Goal: Use online tool/utility: Utilize a website feature to perform a specific function

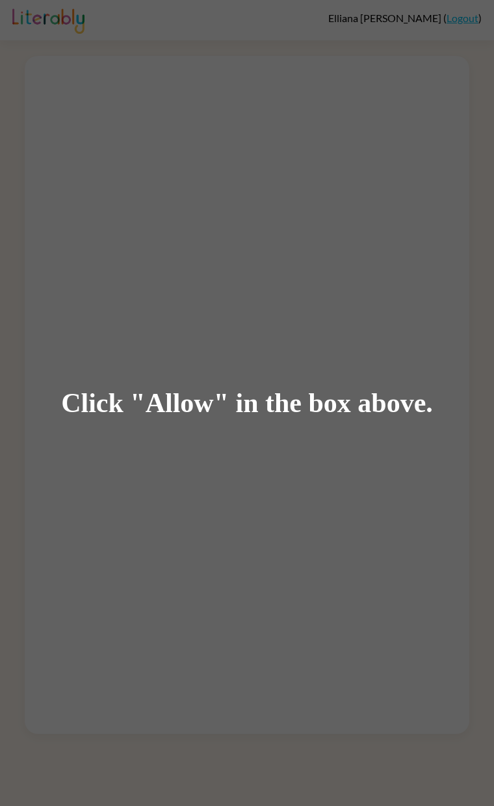
click at [249, 405] on div "Click "Allow" in the box above." at bounding box center [247, 403] width 372 height 29
click at [305, 415] on div "Click "Allow" in the box above." at bounding box center [247, 403] width 372 height 29
click at [205, 395] on div "Click "Allow" in the box above." at bounding box center [247, 403] width 372 height 29
click at [311, 368] on div "Click "Allow" in the box above." at bounding box center [247, 403] width 494 height 806
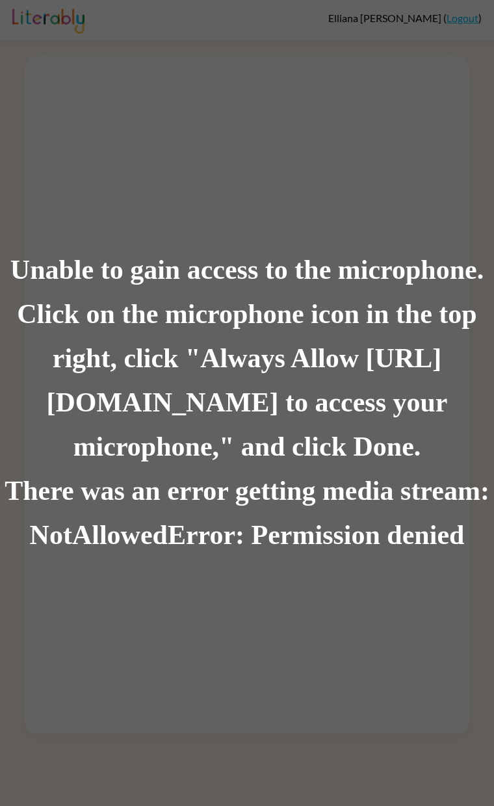
click at [448, 773] on div "Unable to gain access to the microphone. Click on the microphone icon in the to…" at bounding box center [247, 403] width 494 height 806
click at [397, 797] on div "Unable to gain access to the microphone. Click on the microphone icon in the to…" at bounding box center [247, 403] width 494 height 806
click at [493, 613] on div "Unable to gain access to the microphone. Click on the microphone icon in the to…" at bounding box center [247, 403] width 494 height 806
click at [441, 697] on div "Unable to gain access to the microphone. Click on the microphone icon in the to…" at bounding box center [247, 403] width 494 height 806
click at [443, 695] on div "Unable to gain access to the microphone. Click on the microphone icon in the to…" at bounding box center [247, 403] width 494 height 806
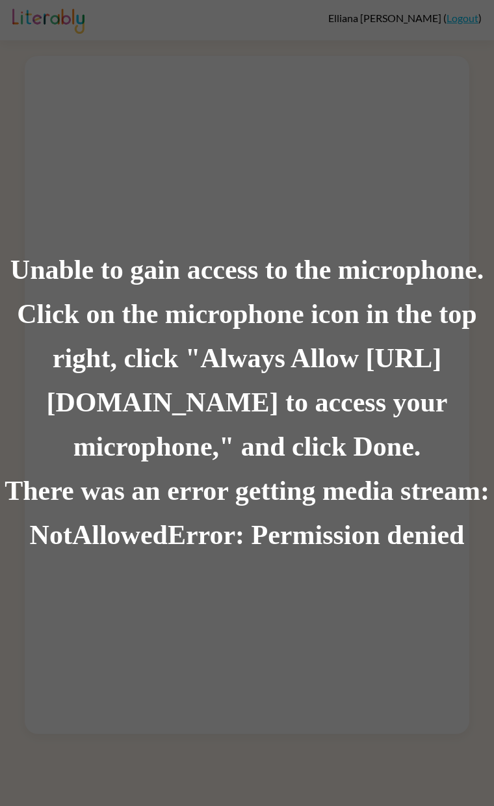
click at [443, 695] on div "Unable to gain access to the microphone. Click on the microphone icon in the to…" at bounding box center [247, 403] width 494 height 806
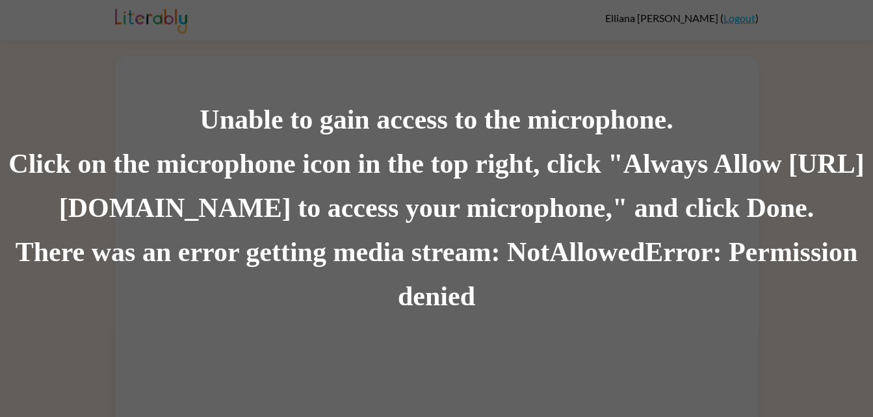
click at [493, 97] on div "Unable to gain access to the microphone. Click on the microphone icon in the to…" at bounding box center [436, 208] width 873 height 417
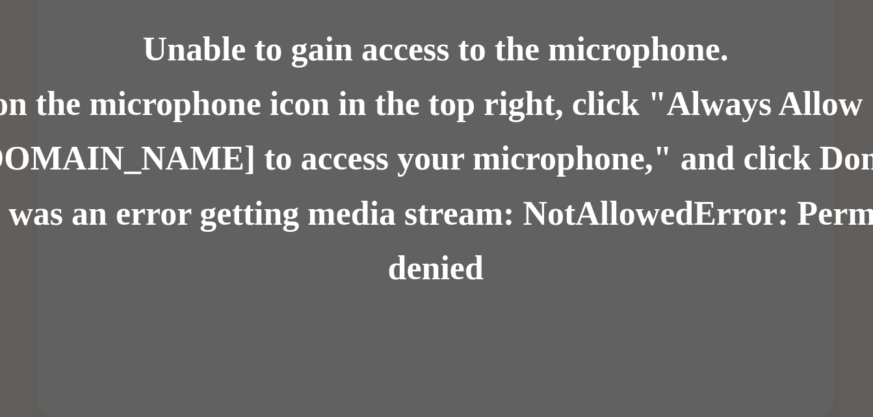
scroll to position [10, 0]
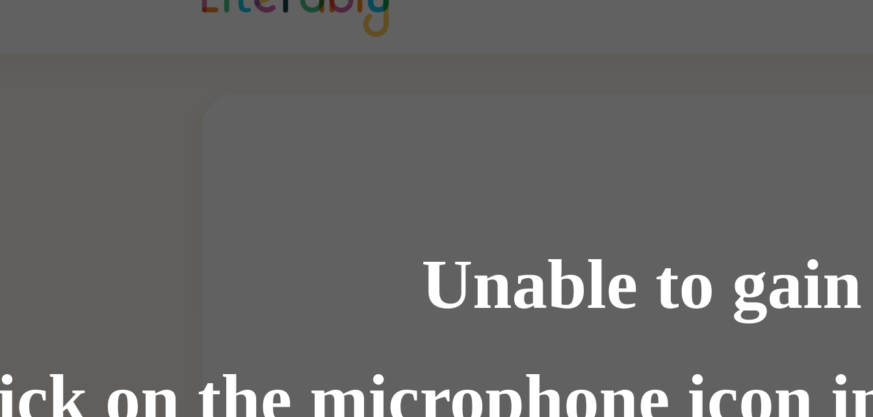
click at [75, 139] on div "Unable to gain access to the microphone." at bounding box center [436, 120] width 873 height 44
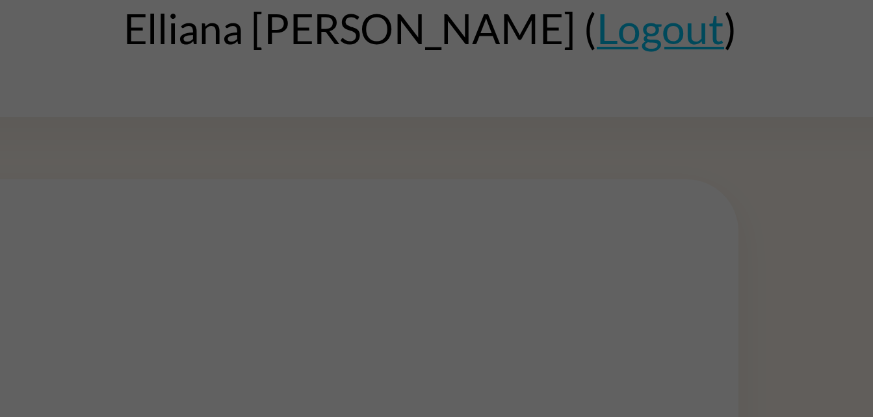
scroll to position [0, 0]
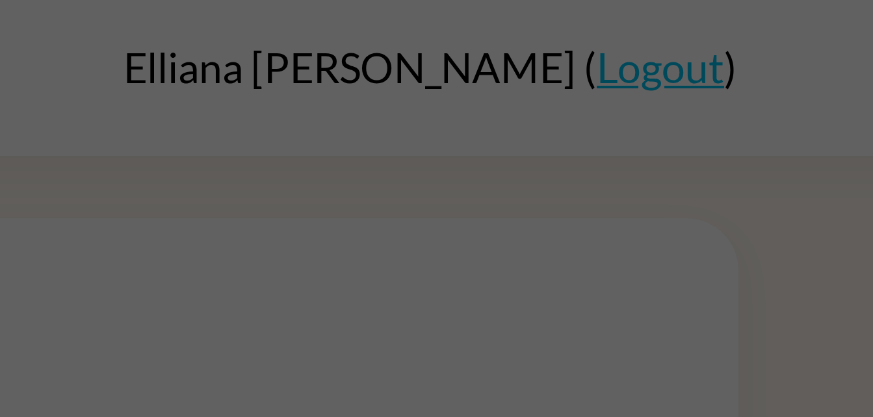
click at [493, 31] on div "Unable to gain access to the microphone. Click on the microphone icon in the to…" at bounding box center [436, 208] width 873 height 417
click at [493, 28] on div "Unable to gain access to the microphone. Click on the microphone icon in the to…" at bounding box center [436, 208] width 873 height 417
click at [493, 29] on div "Unable to gain access to the microphone. Click on the microphone icon in the to…" at bounding box center [436, 208] width 873 height 417
click at [493, 28] on div "Unable to gain access to the microphone. Click on the microphone icon in the to…" at bounding box center [436, 208] width 873 height 417
click at [493, 26] on div "Unable to gain access to the microphone. Click on the microphone icon in the to…" at bounding box center [436, 208] width 873 height 417
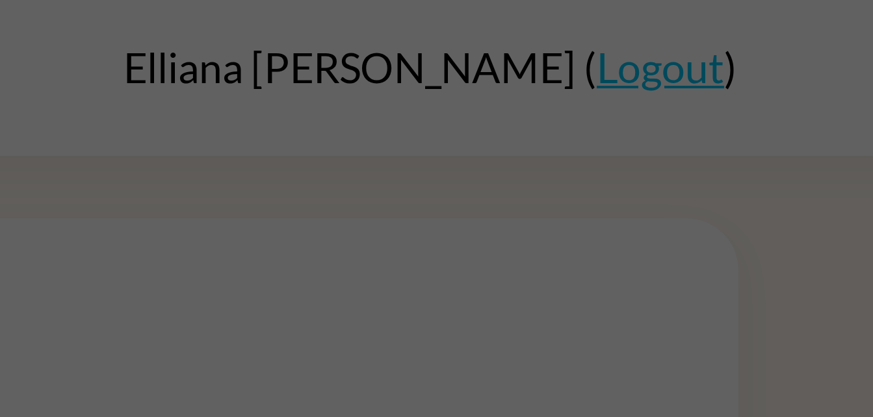
click at [493, 27] on div "Unable to gain access to the microphone. Click on the microphone icon in the to…" at bounding box center [436, 208] width 873 height 417
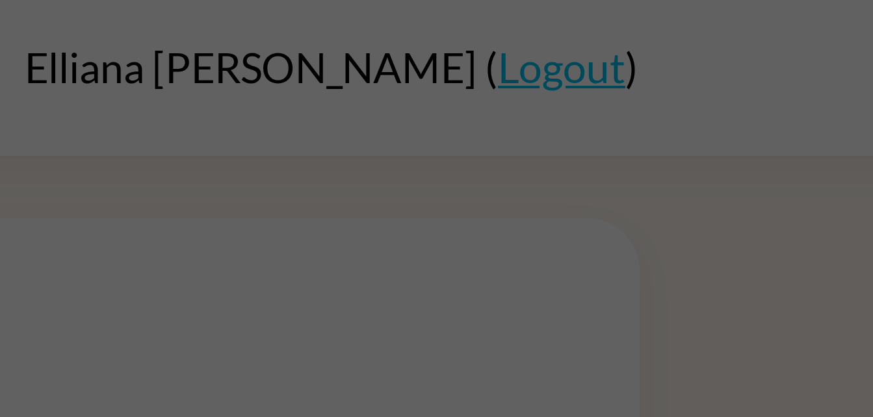
click at [493, 31] on div "Unable to gain access to the microphone. Click on the microphone icon in the to…" at bounding box center [436, 208] width 873 height 417
